Goal: Browse casually: Explore the website without a specific task or goal

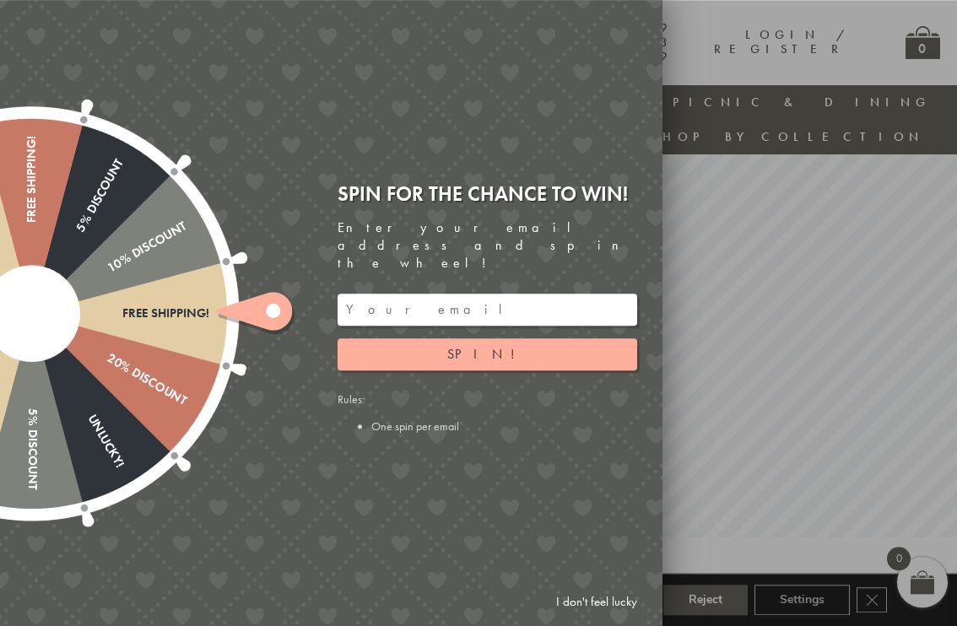
scroll to position [50, 0]
click at [475, 312] on input "email" at bounding box center [488, 310] width 300 height 32
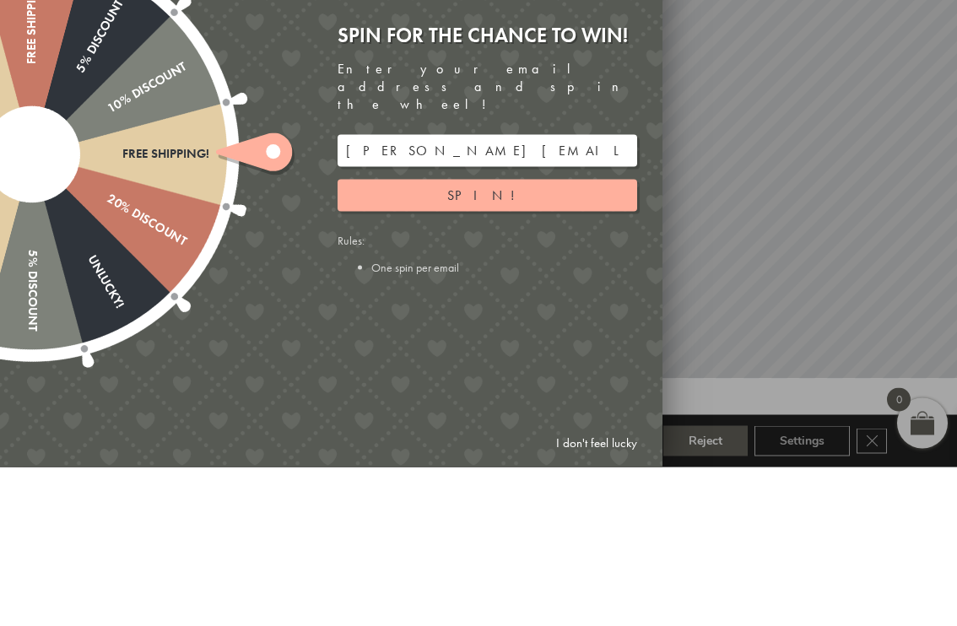
click at [533, 338] on button "Spin!" at bounding box center [488, 354] width 300 height 32
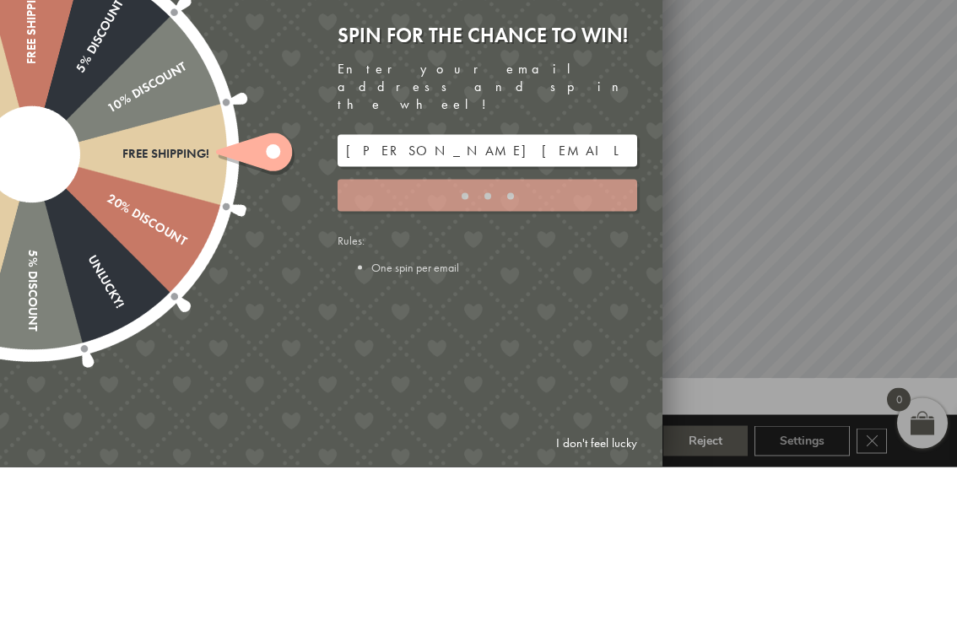
scroll to position [209, 9]
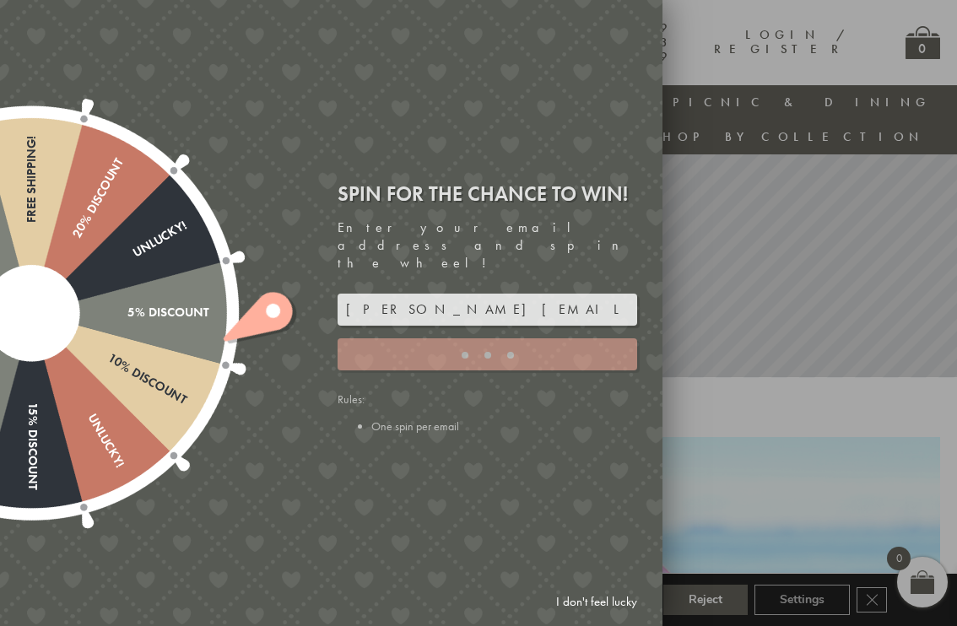
type input "886PH4TT"
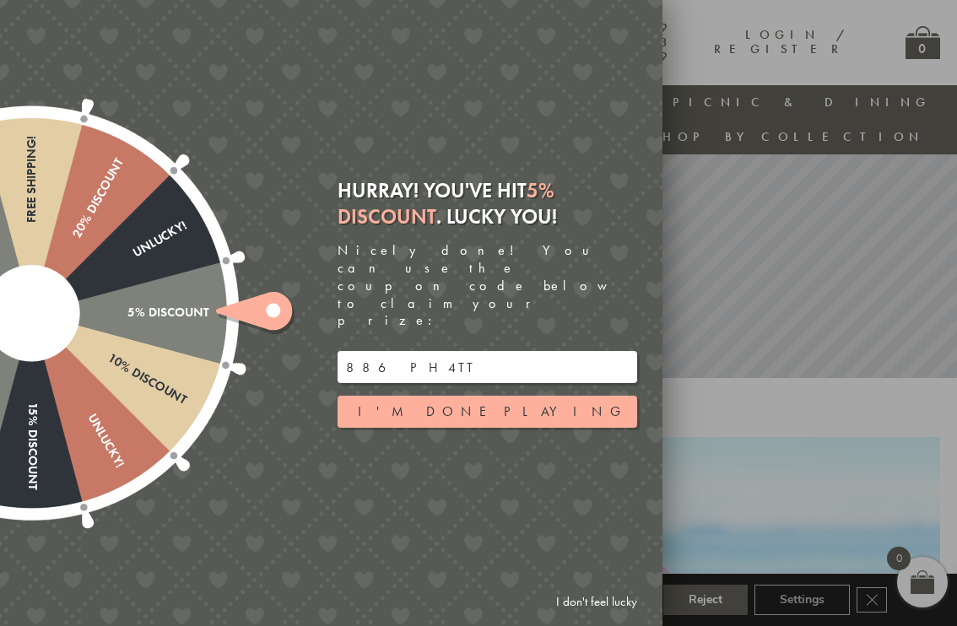
click at [534, 422] on button "I'm done playing" at bounding box center [488, 412] width 300 height 32
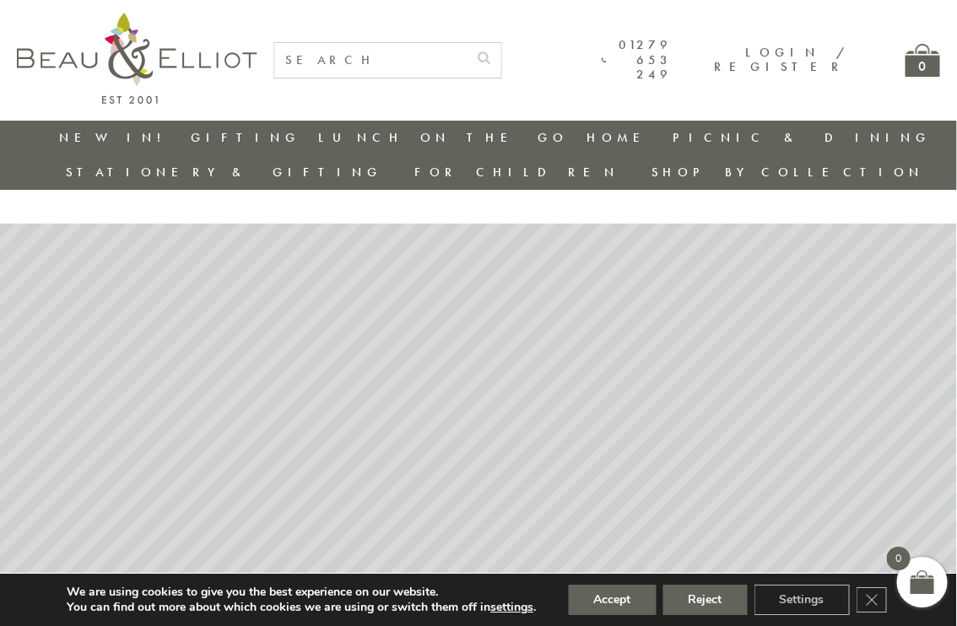
scroll to position [0, 9]
click at [583, 259] on link "Lunch Bags" at bounding box center [507, 266] width 152 height 14
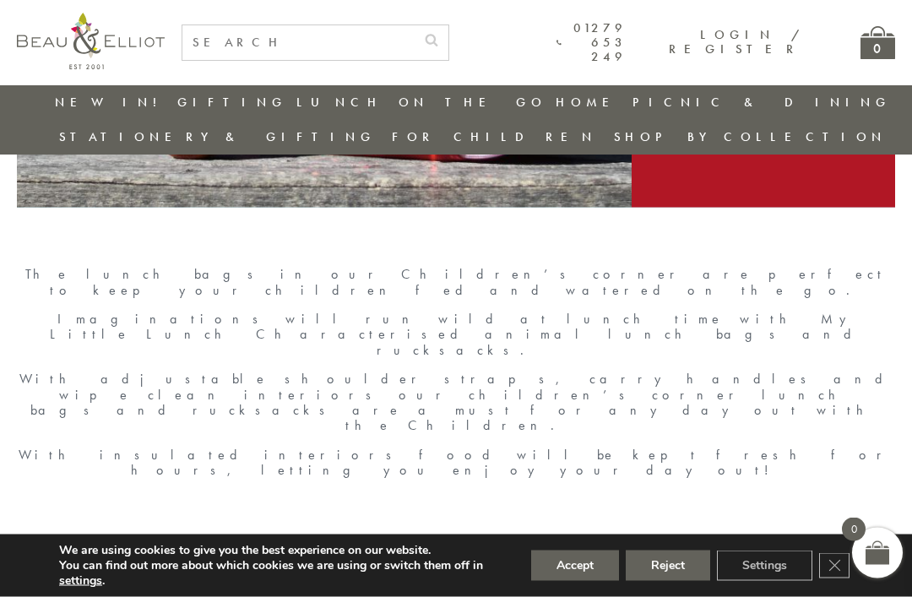
scroll to position [500, 0]
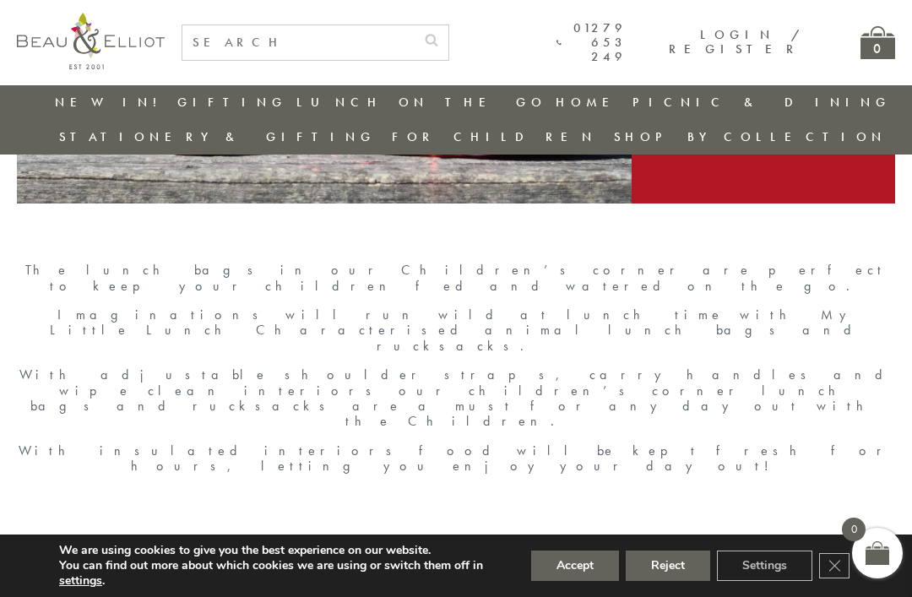
click at [653, 581] on button "Reject" at bounding box center [667, 565] width 84 height 30
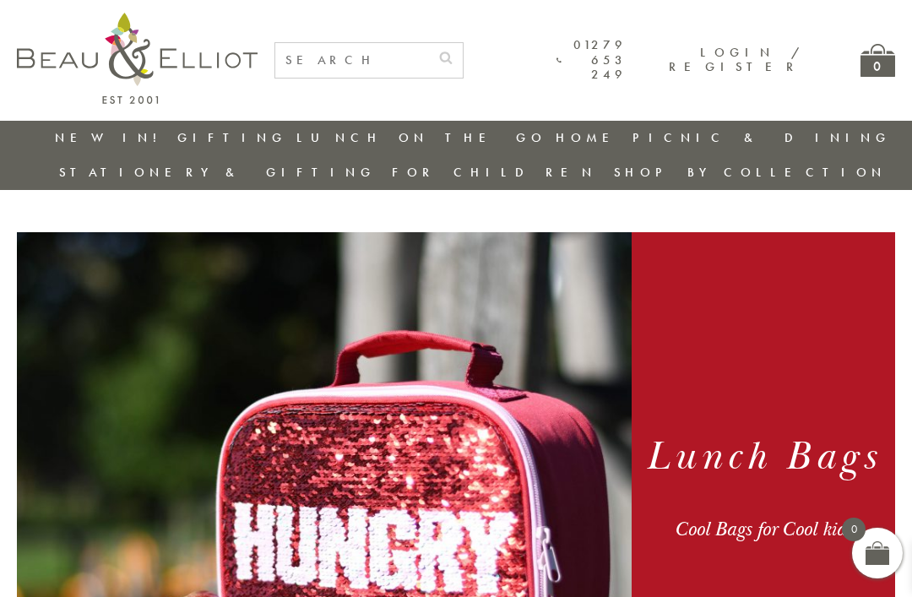
click at [92, 134] on link "New in!" at bounding box center [111, 137] width 113 height 17
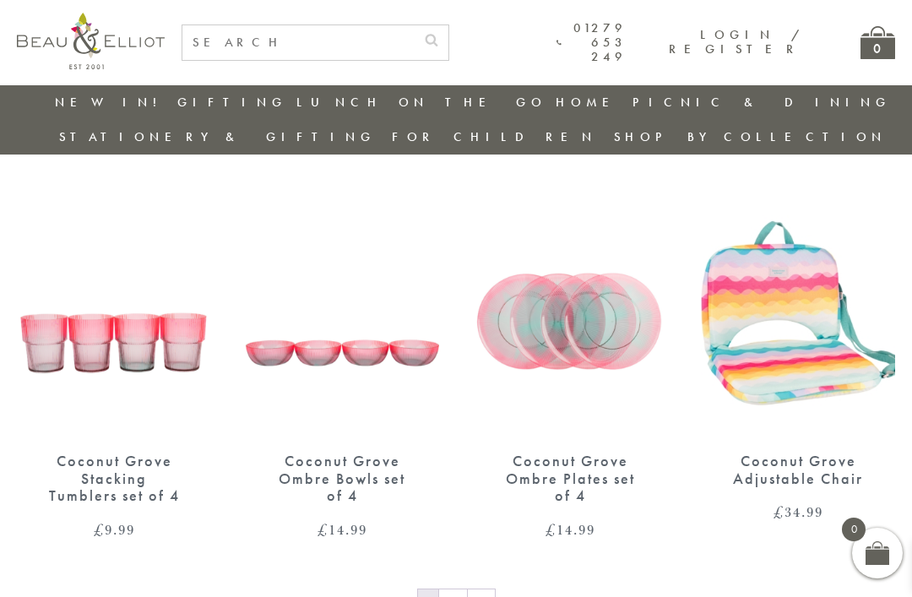
scroll to position [2311, 0]
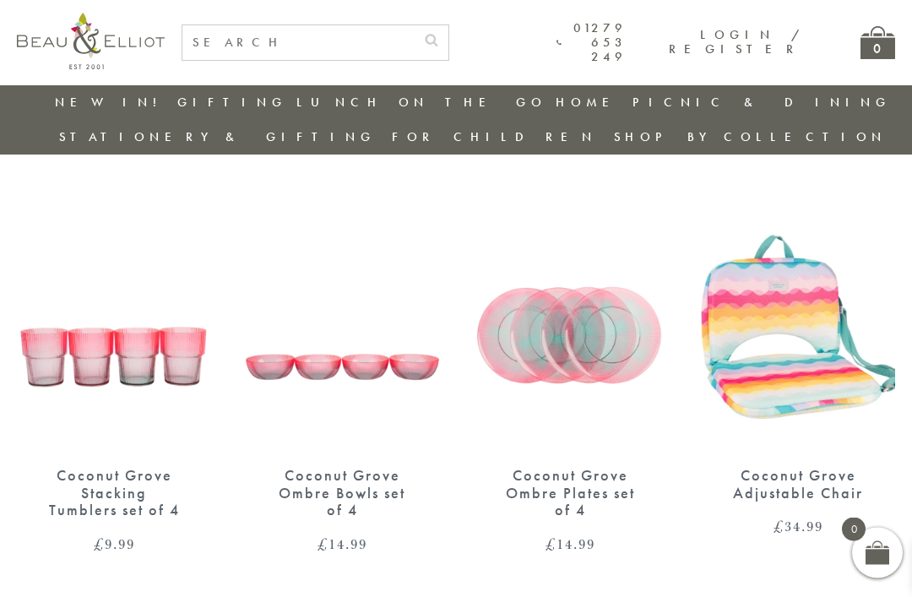
click at [790, 467] on div "Coconut Grove Adjustable Chair" at bounding box center [797, 484] width 135 height 35
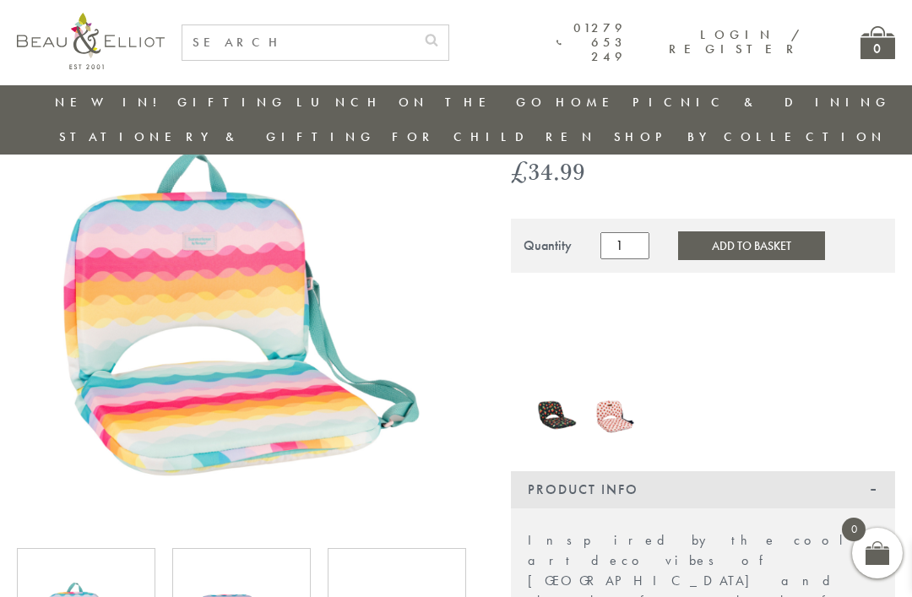
scroll to position [124, 0]
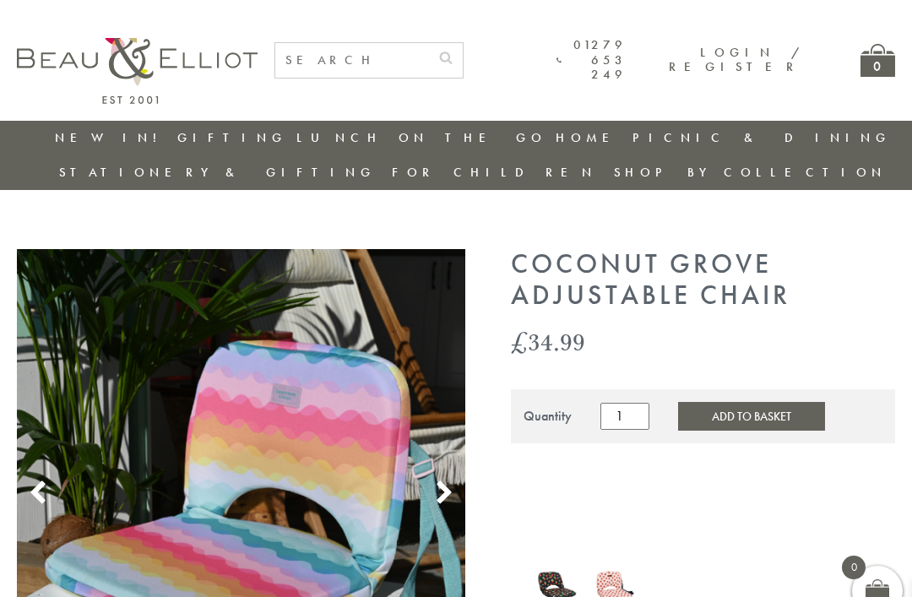
scroll to position [0, 0]
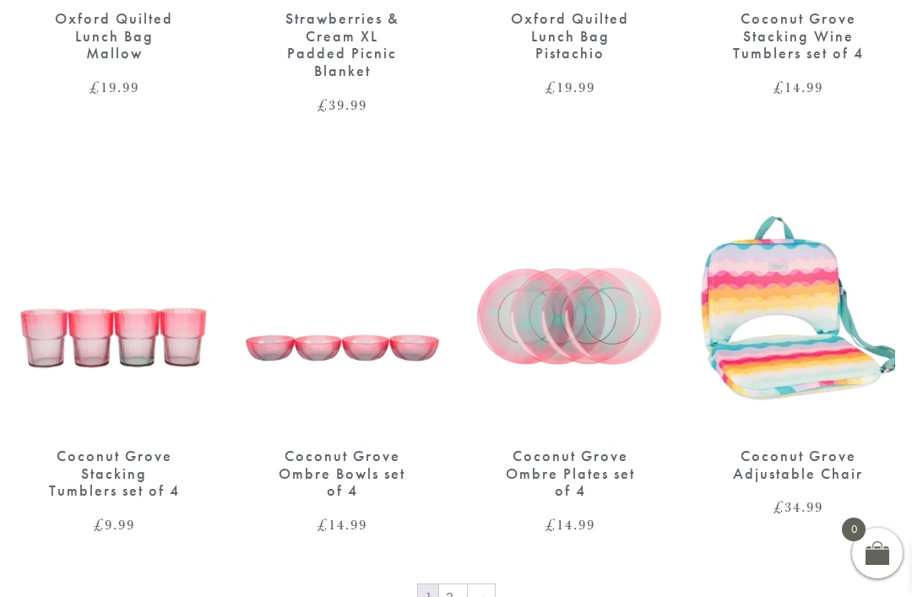
click at [488, 584] on link "→" at bounding box center [481, 597] width 27 height 27
